Goal: Task Accomplishment & Management: Use online tool/utility

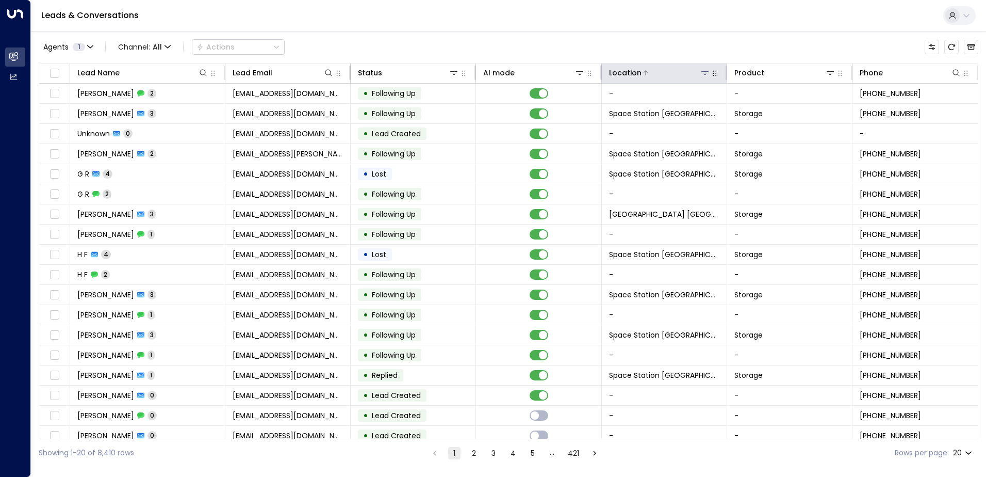
click at [489, 71] on icon at bounding box center [704, 73] width 7 height 4
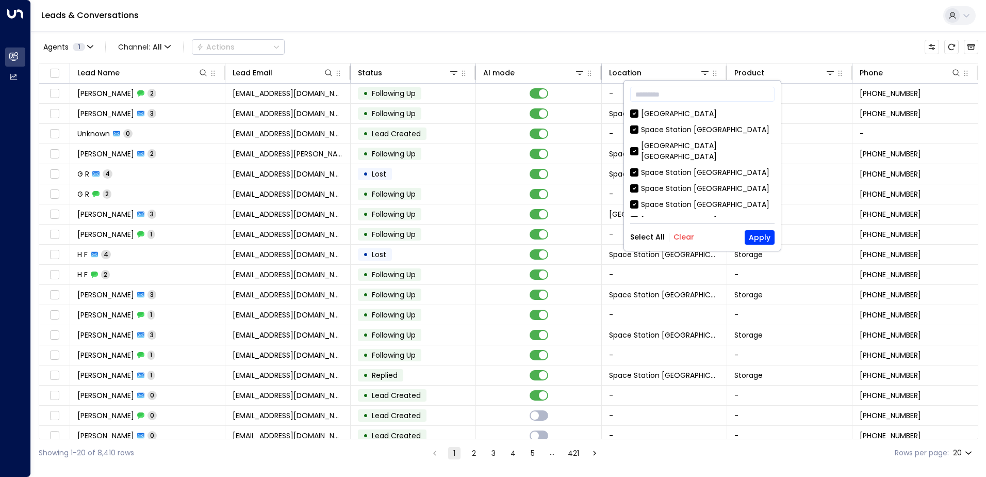
click at [489, 231] on div "Select All Clear Apply" at bounding box center [702, 237] width 144 height 14
click at [489, 233] on button "Clear" at bounding box center [684, 237] width 21 height 8
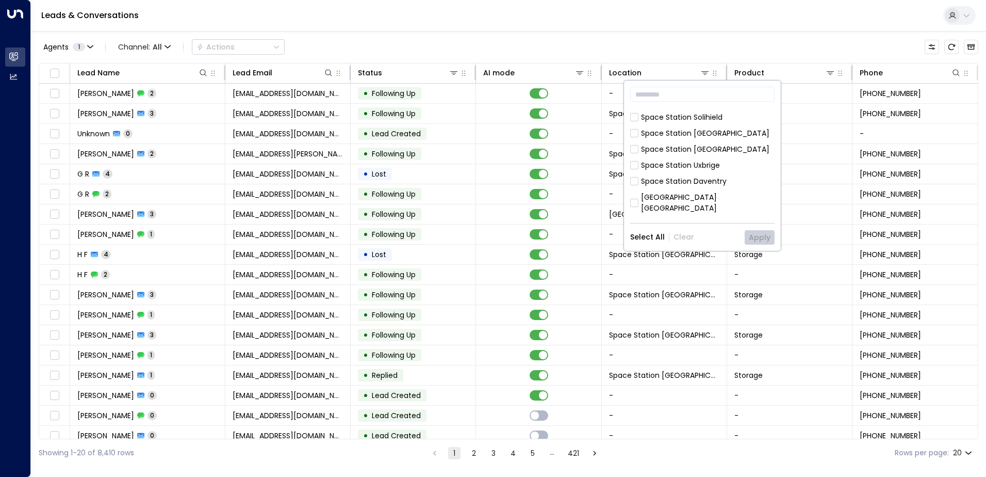
scroll to position [334, 0]
click at [489, 153] on div "[GEOGRAPHIC_DATA] [GEOGRAPHIC_DATA] [GEOGRAPHIC_DATA] [GEOGRAPHIC_DATA] [GEOGRA…" at bounding box center [702, 162] width 144 height 108
click at [489, 174] on div "[GEOGRAPHIC_DATA] [GEOGRAPHIC_DATA]" at bounding box center [708, 185] width 134 height 22
click at [489, 232] on button "Apply" at bounding box center [760, 237] width 30 height 14
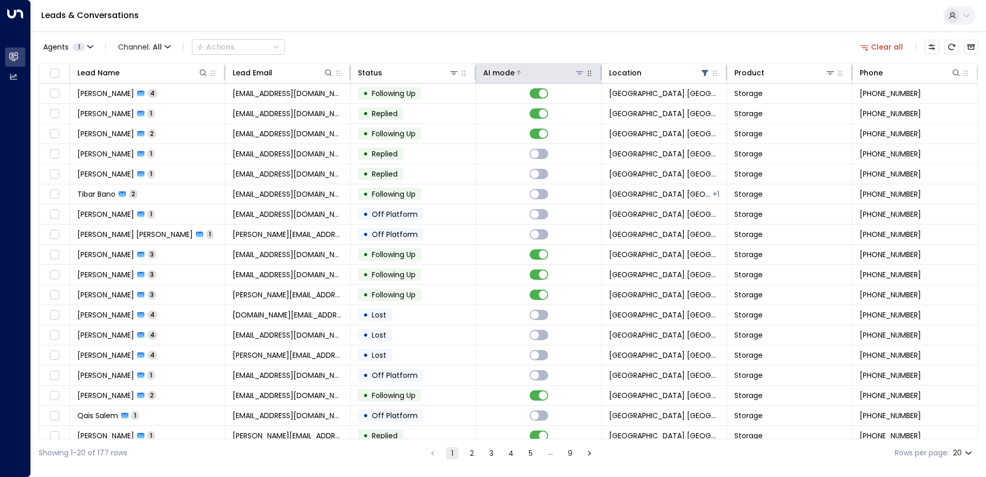
click at [489, 69] on div "AI mode" at bounding box center [498, 73] width 31 height 12
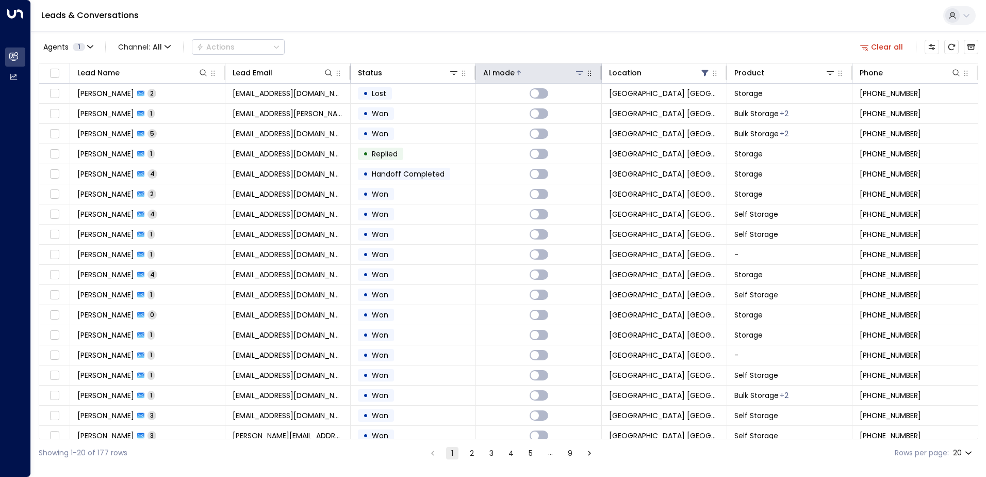
click at [489, 69] on div "AI mode" at bounding box center [498, 73] width 31 height 12
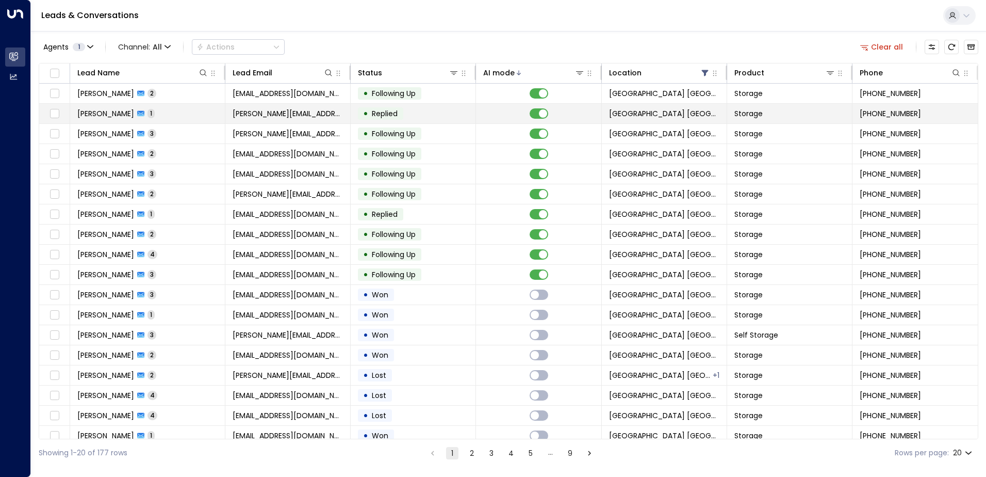
click at [212, 112] on td "[PERSON_NAME] 1" at bounding box center [147, 114] width 155 height 20
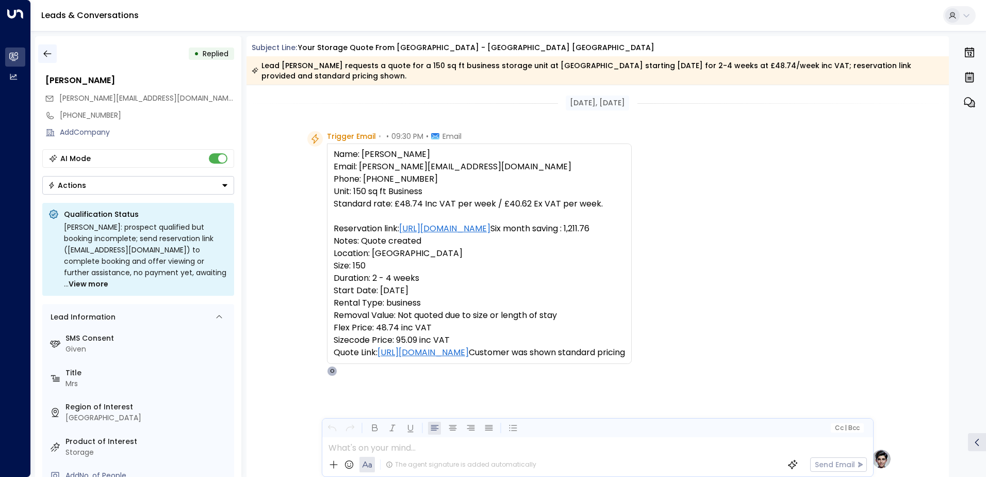
click at [48, 53] on icon "button" at bounding box center [47, 53] width 10 height 10
